Goal: Task Accomplishment & Management: Manage account settings

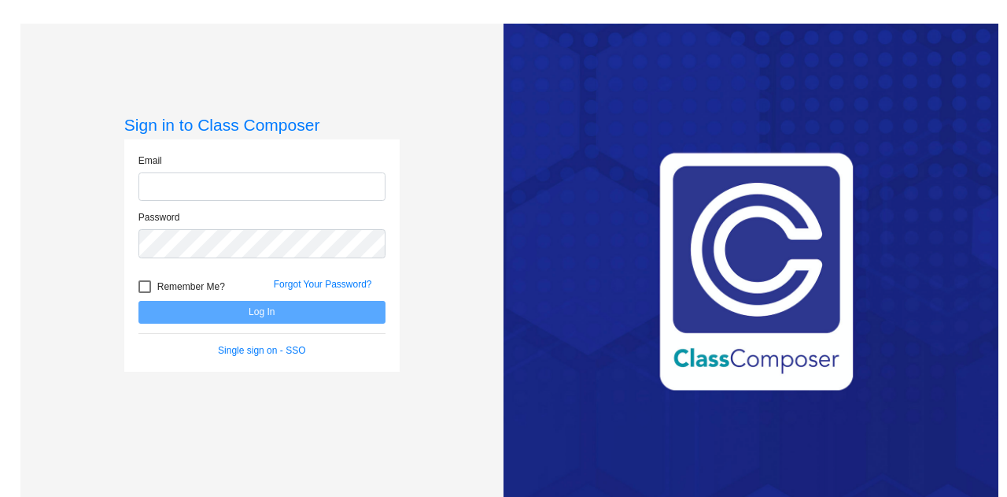
type input "[PERSON_NAME][EMAIL_ADDRESS][PERSON_NAME][DOMAIN_NAME]"
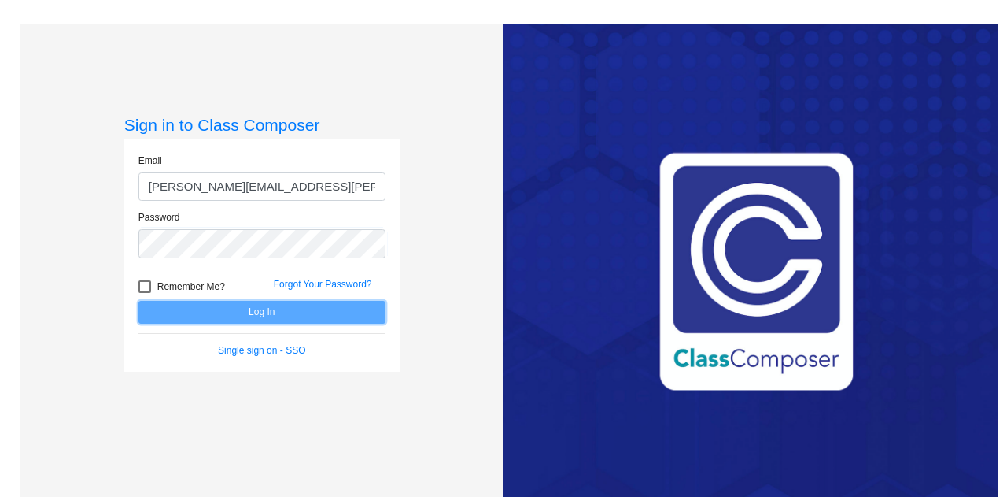
click at [260, 306] on button "Log In" at bounding box center [261, 312] width 247 height 23
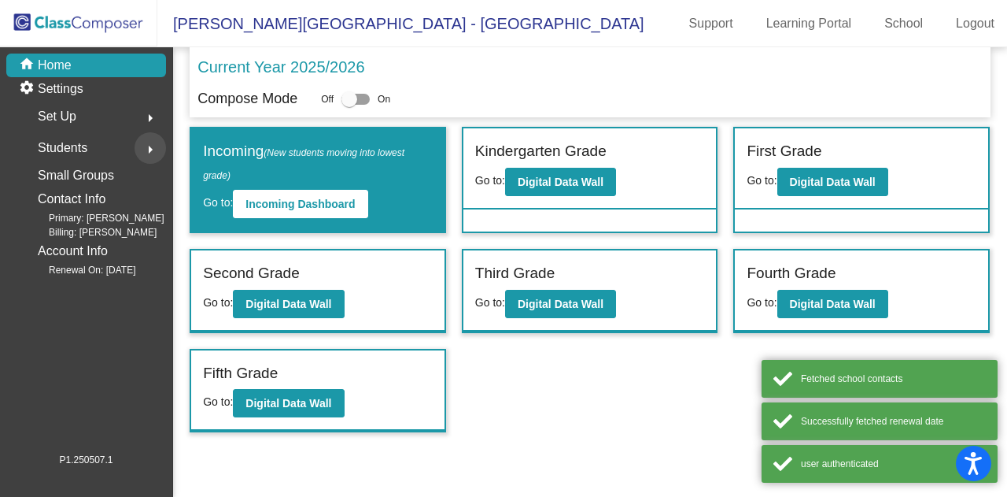
click at [149, 150] on mat-icon "arrow_right" at bounding box center [150, 149] width 19 height 19
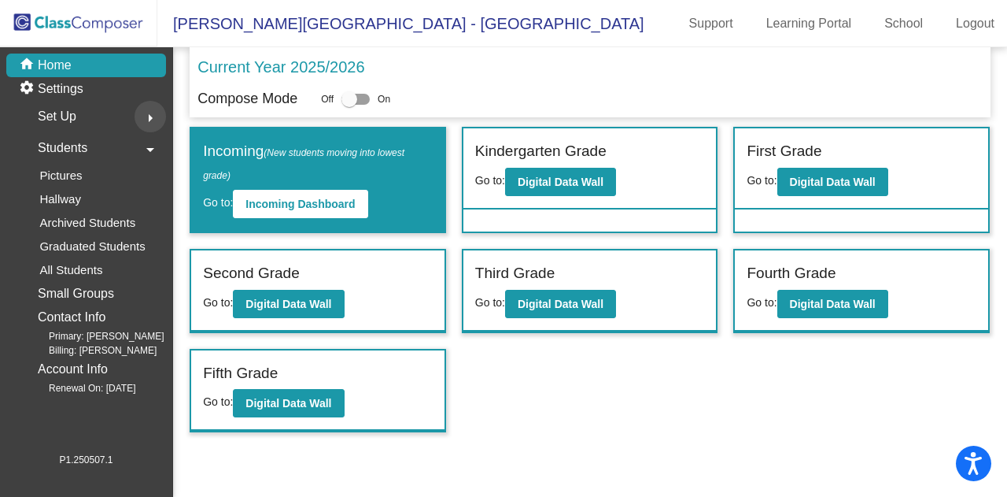
click at [138, 116] on button "arrow_right" at bounding box center [150, 116] width 31 height 31
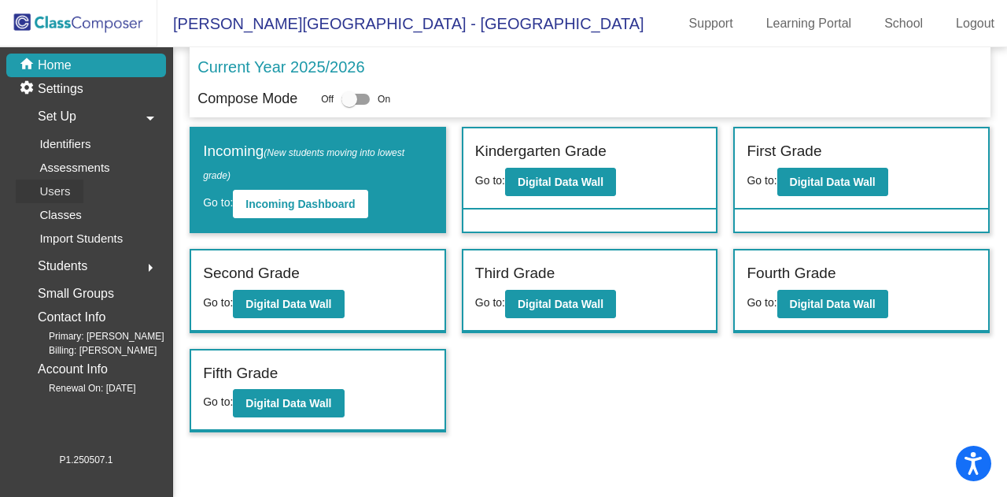
click at [124, 198] on link "Users" at bounding box center [91, 191] width 150 height 24
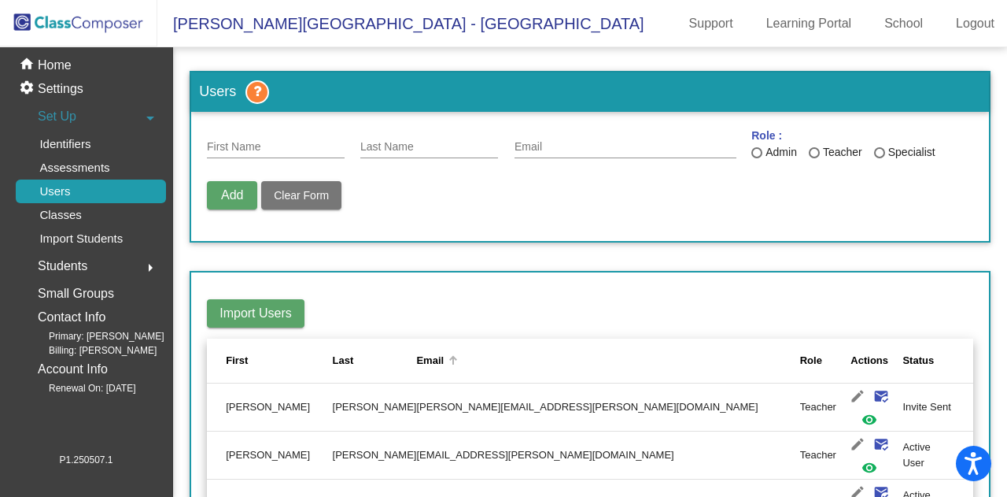
scroll to position [771, 0]
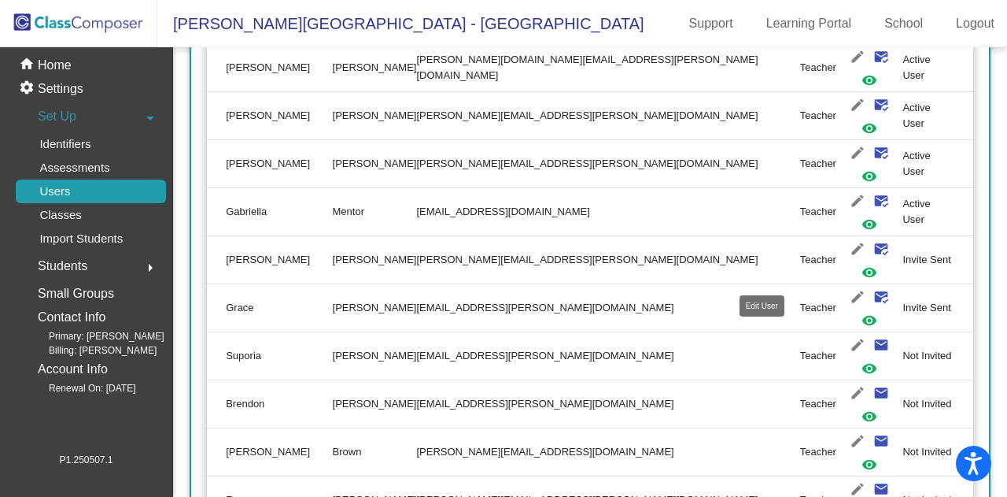
click at [848, 431] on mat-icon "edit" at bounding box center [857, 440] width 19 height 19
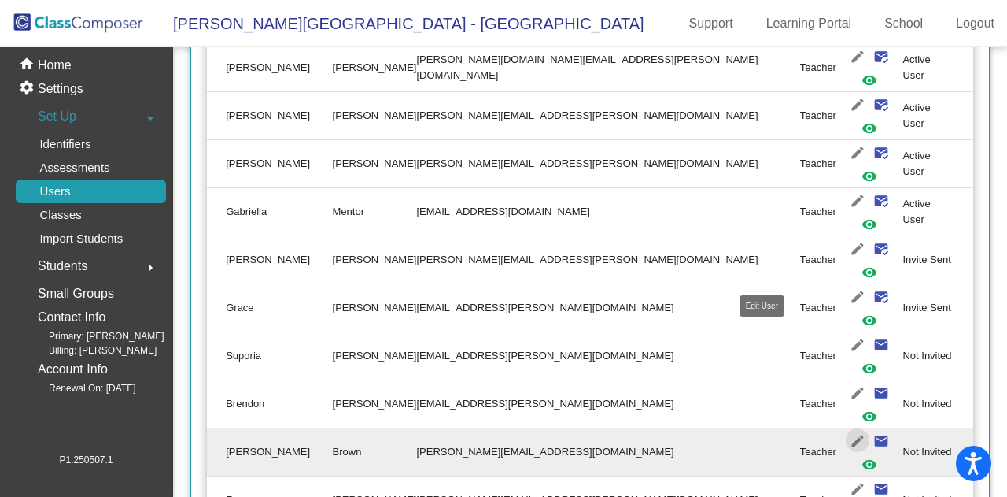
type input "[PERSON_NAME]"
type input "Brown"
type input "[PERSON_NAME][EMAIL_ADDRESS][DOMAIN_NAME]"
radio input "true"
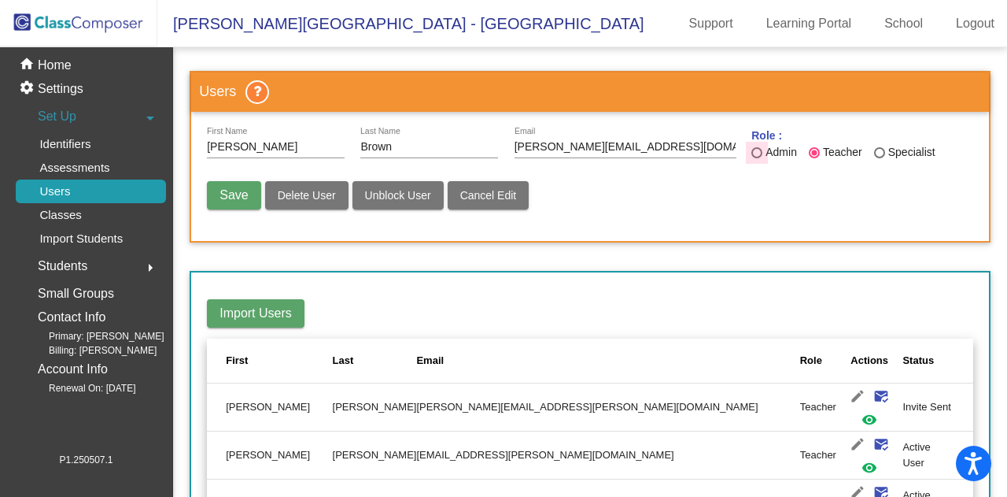
click at [752, 153] on div "Last Name" at bounding box center [756, 152] width 11 height 11
click at [756, 158] on input "Admin" at bounding box center [756, 158] width 1 height 1
radio input "true"
click at [248, 197] on span "Save" at bounding box center [234, 194] width 28 height 13
radio input "false"
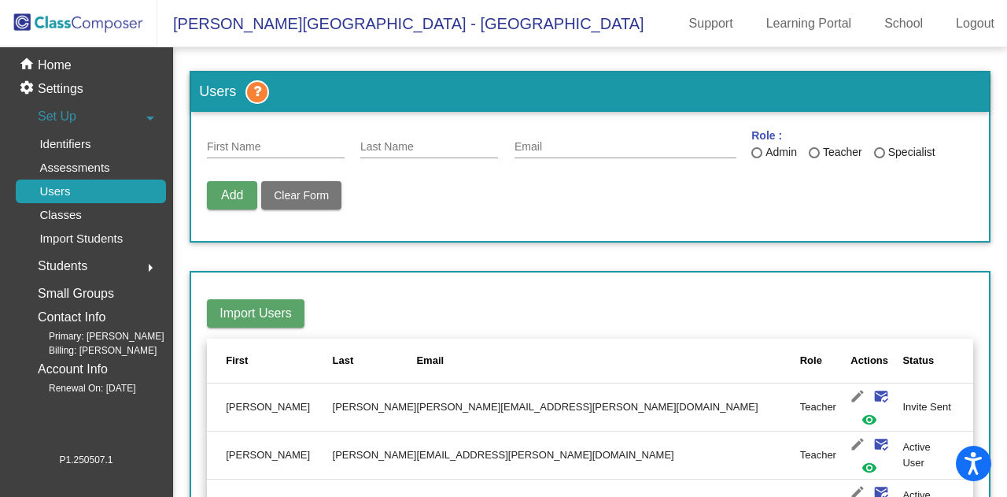
scroll to position [771, 0]
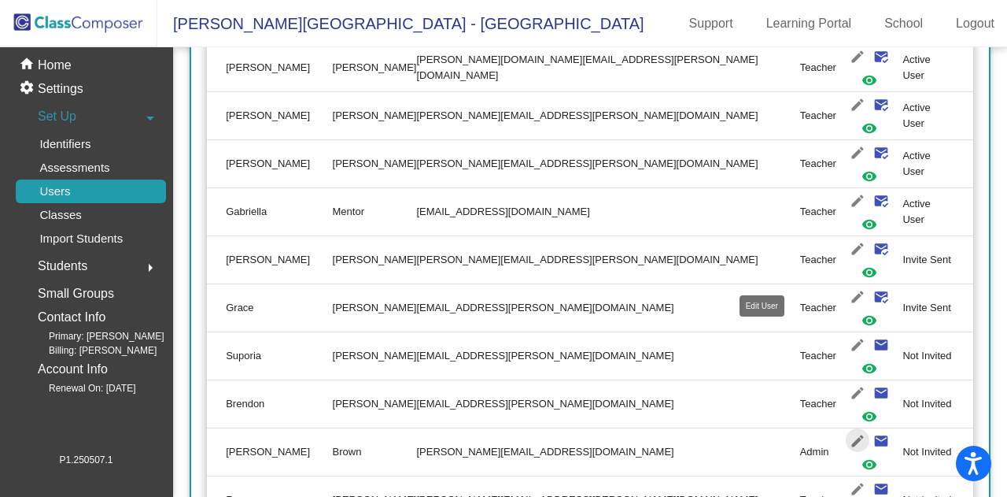
click at [848, 431] on mat-icon "edit" at bounding box center [857, 440] width 19 height 19
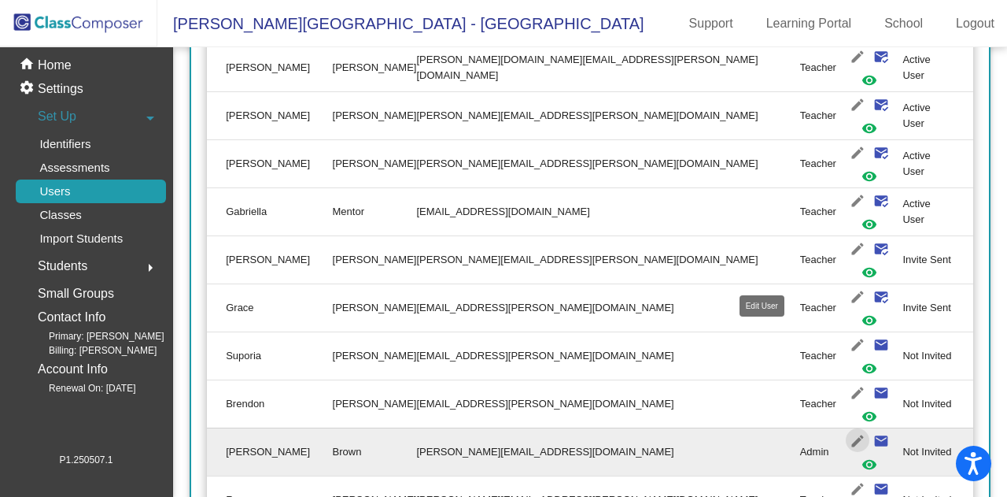
type input "[PERSON_NAME]"
type input "Brown"
type input "[PERSON_NAME][EMAIL_ADDRESS][DOMAIN_NAME]"
radio input "true"
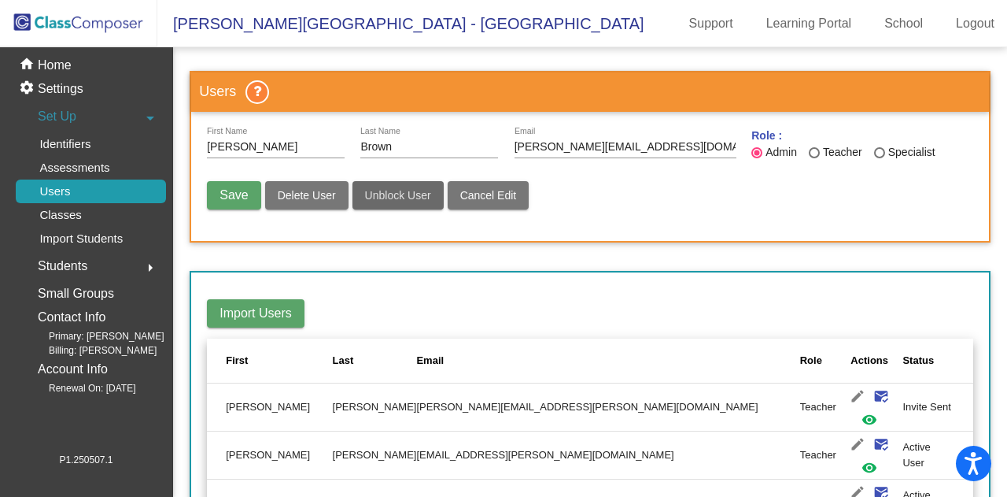
click at [393, 201] on button "Unblock User" at bounding box center [398, 195] width 91 height 28
radio input "false"
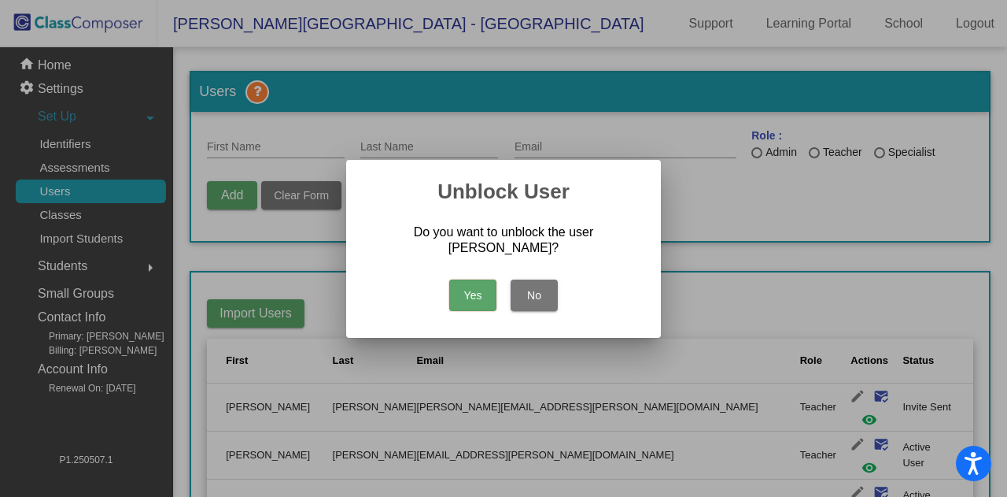
click at [474, 297] on button "Yes" at bounding box center [472, 294] width 47 height 31
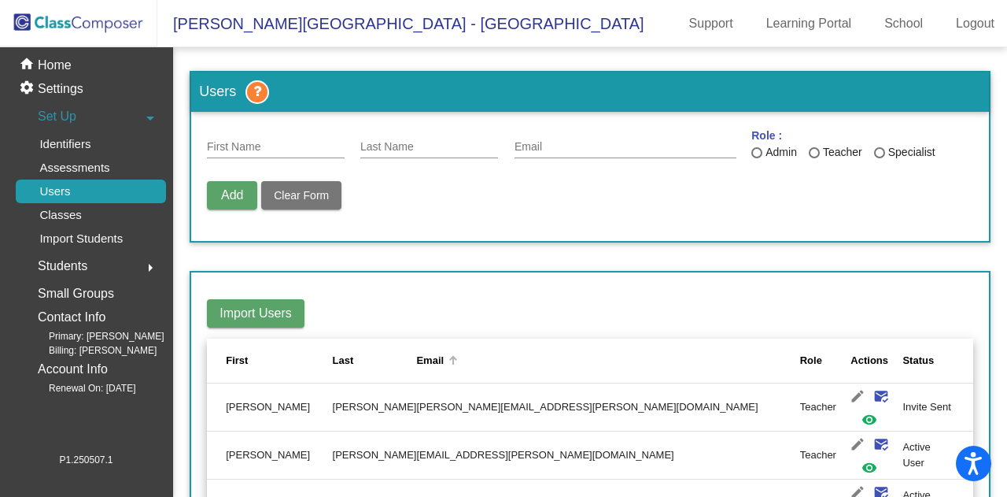
scroll to position [771, 0]
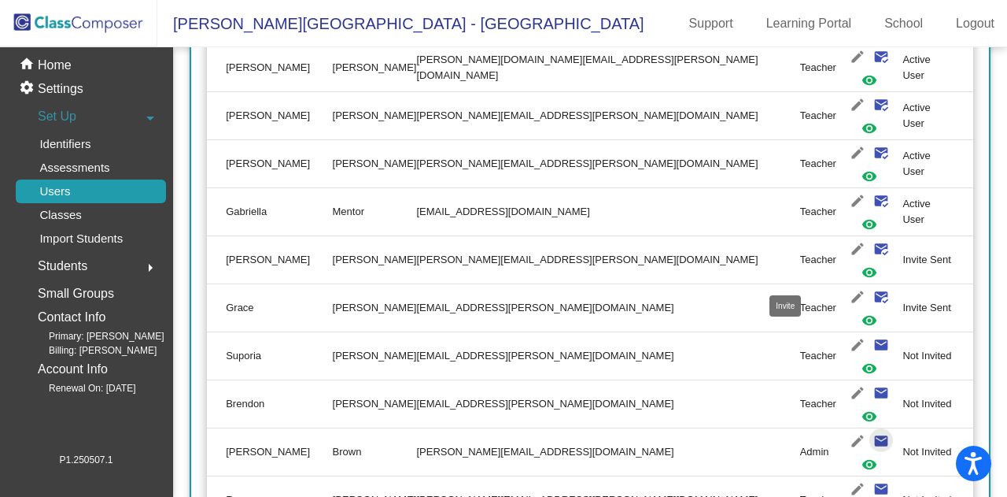
click at [872, 431] on mat-icon "email" at bounding box center [881, 440] width 19 height 19
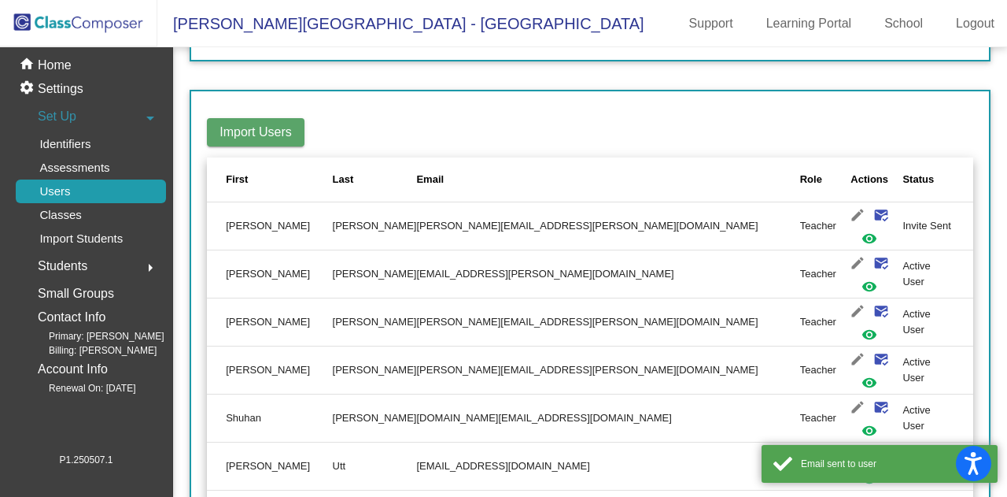
scroll to position [0, 0]
